Goal: Transaction & Acquisition: Purchase product/service

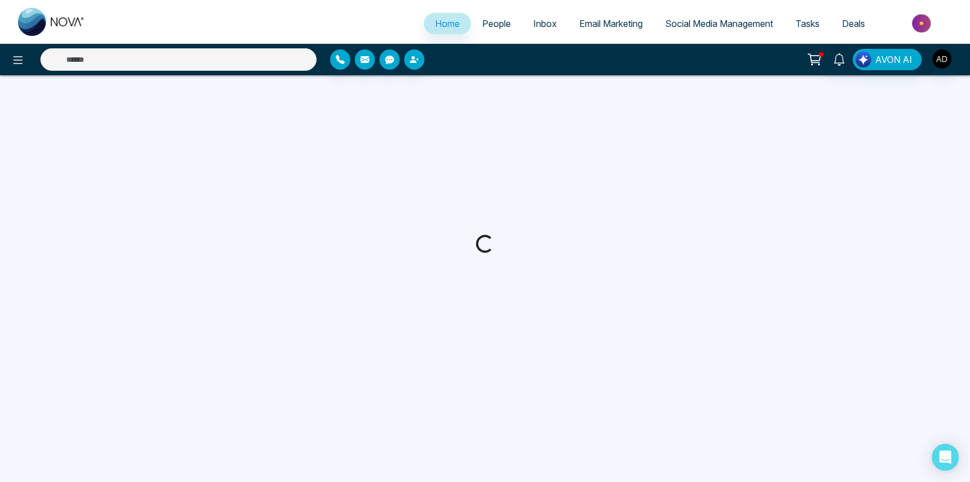
select select "*"
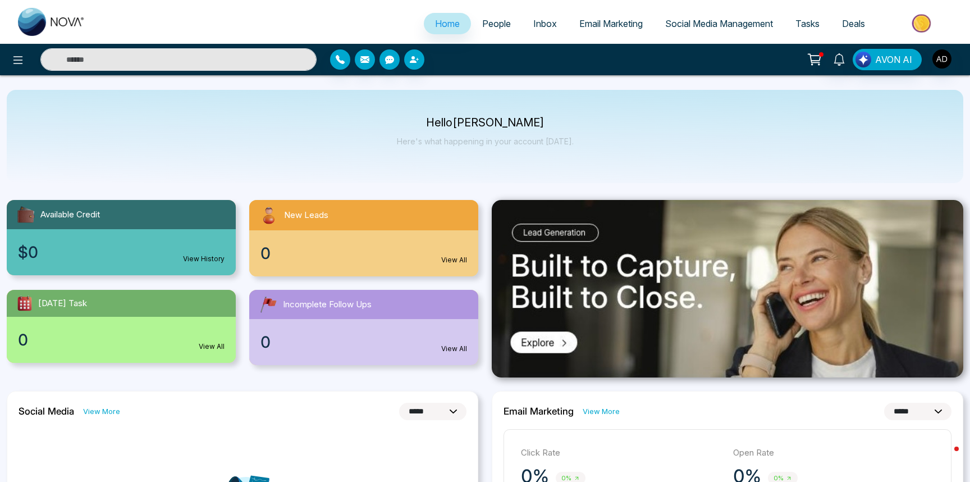
click at [898, 25] on img at bounding box center [922, 23] width 81 height 25
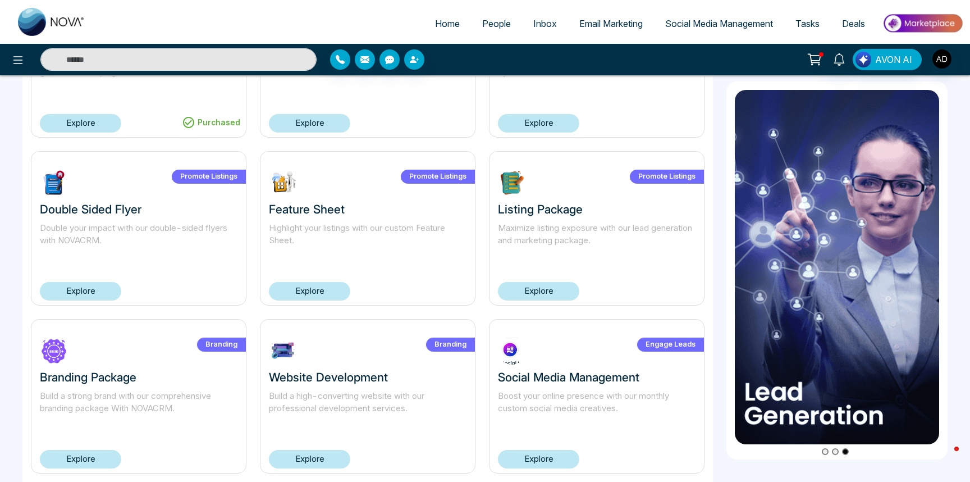
scroll to position [696, 0]
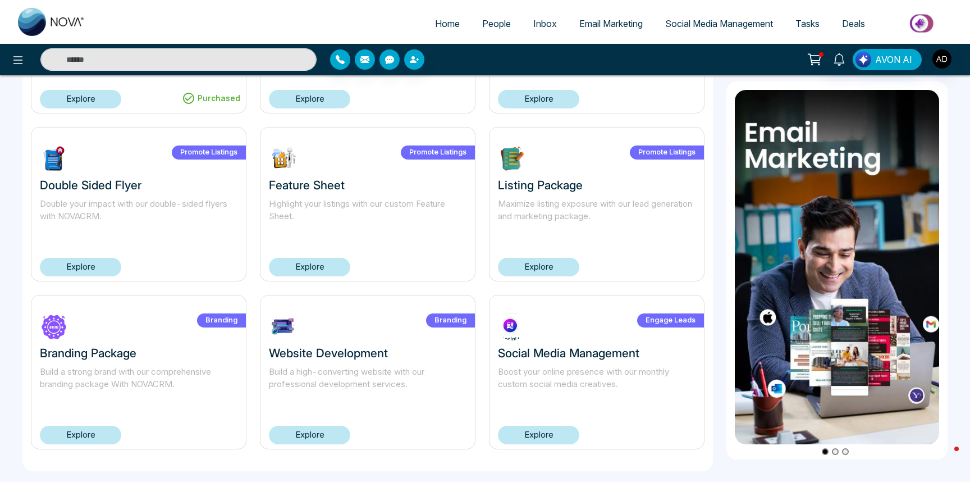
click at [819, 61] on icon at bounding box center [815, 60] width 16 height 16
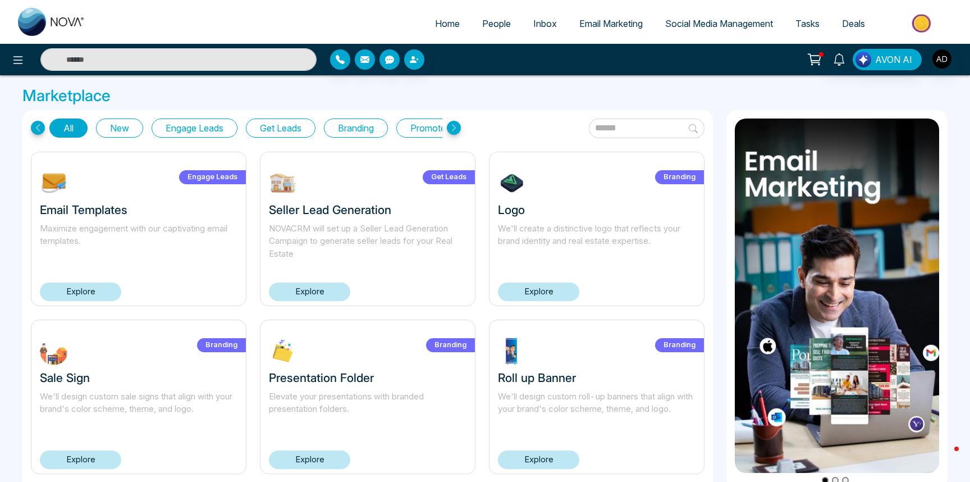
click at [413, 132] on button "Promote Listings" at bounding box center [444, 127] width 96 height 19
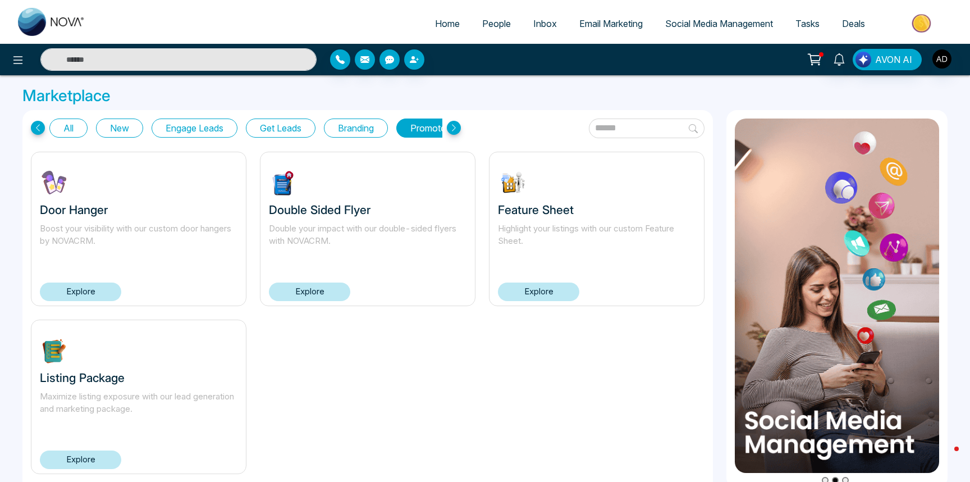
click at [66, 127] on button "All" at bounding box center [68, 127] width 38 height 19
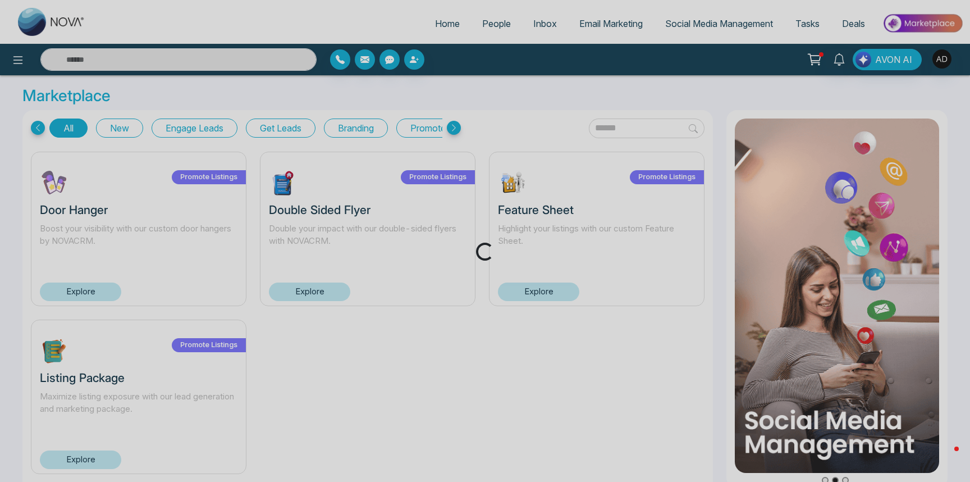
click at [276, 129] on div "Loading..." at bounding box center [485, 241] width 970 height 482
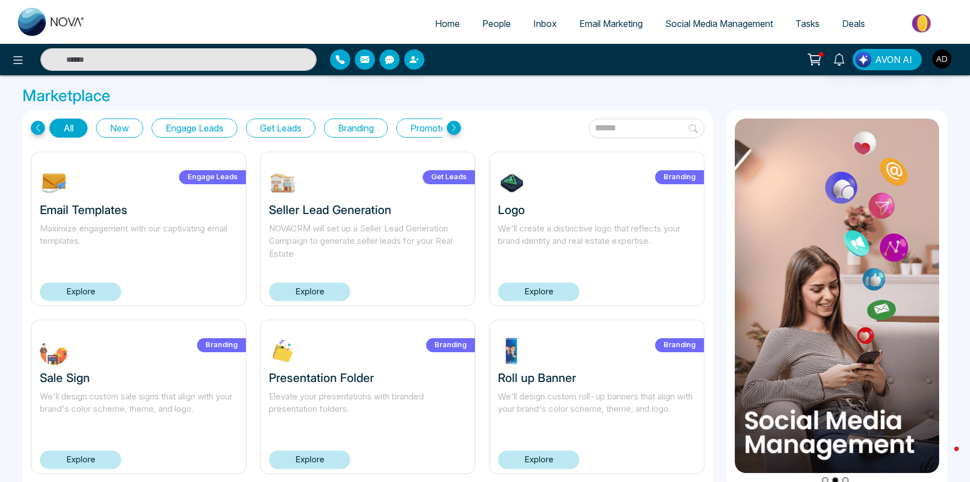
click at [276, 129] on button "Get Leads" at bounding box center [281, 127] width 70 height 19
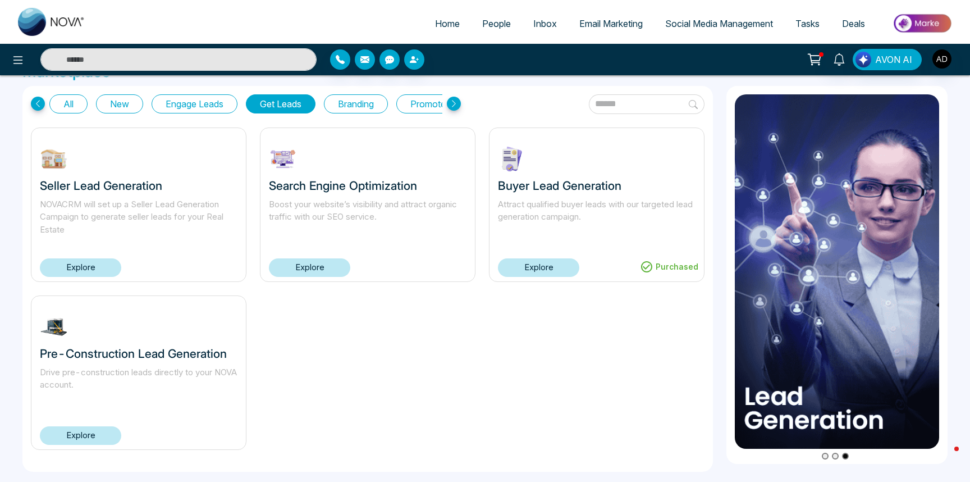
scroll to position [25, 0]
click at [103, 429] on link "Explore" at bounding box center [80, 435] width 81 height 19
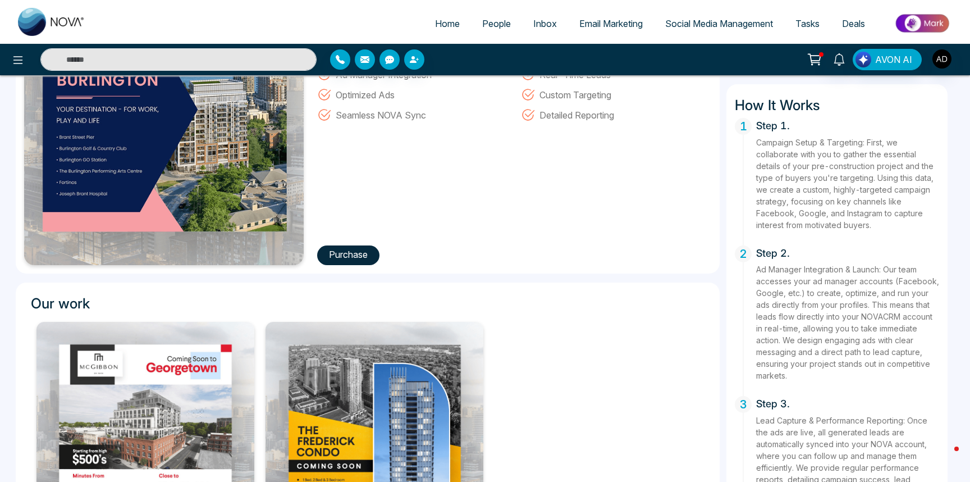
scroll to position [129, 0]
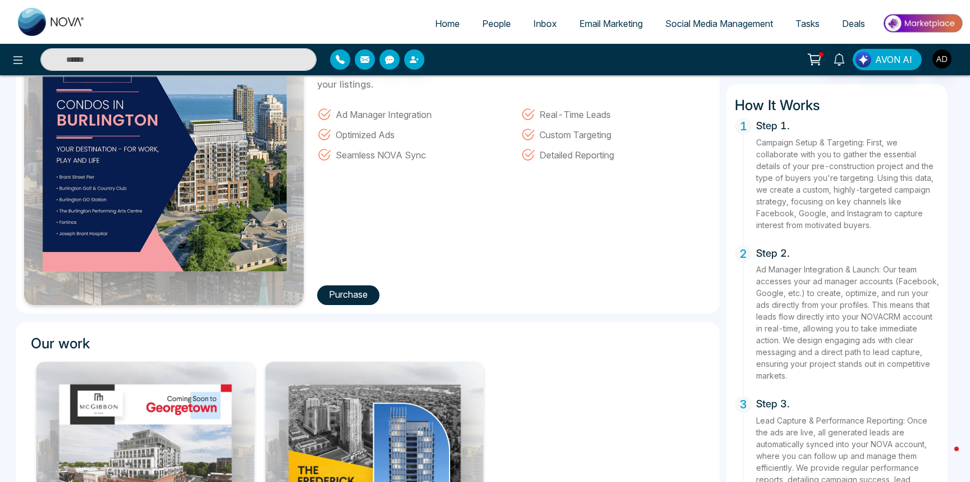
click at [336, 294] on button "Purchase" at bounding box center [348, 295] width 62 height 20
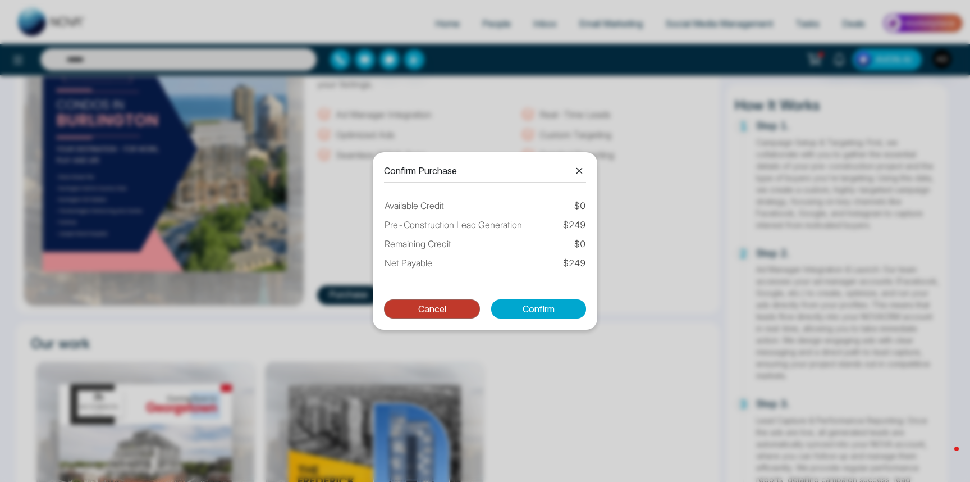
click at [414, 301] on button "Cancel" at bounding box center [432, 308] width 96 height 19
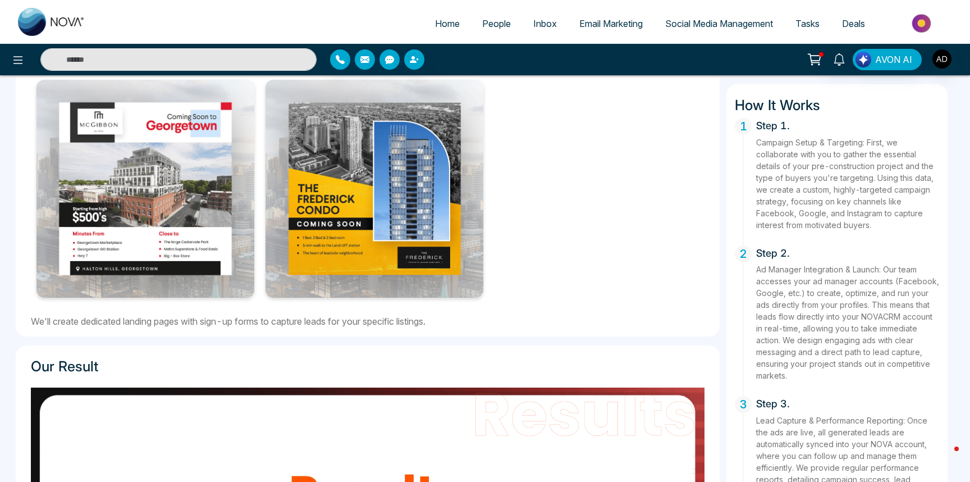
scroll to position [0, 0]
